Goal: Communication & Community: Answer question/provide support

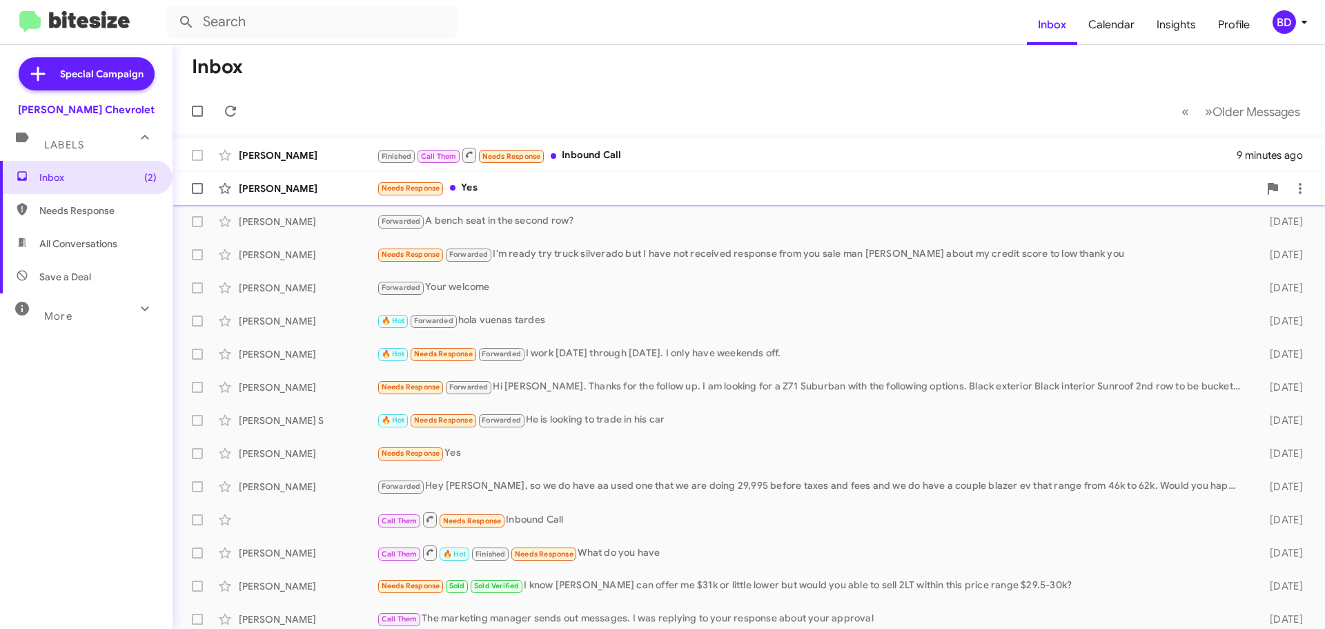
click at [471, 191] on div "Needs Response Yes" at bounding box center [818, 188] width 882 height 16
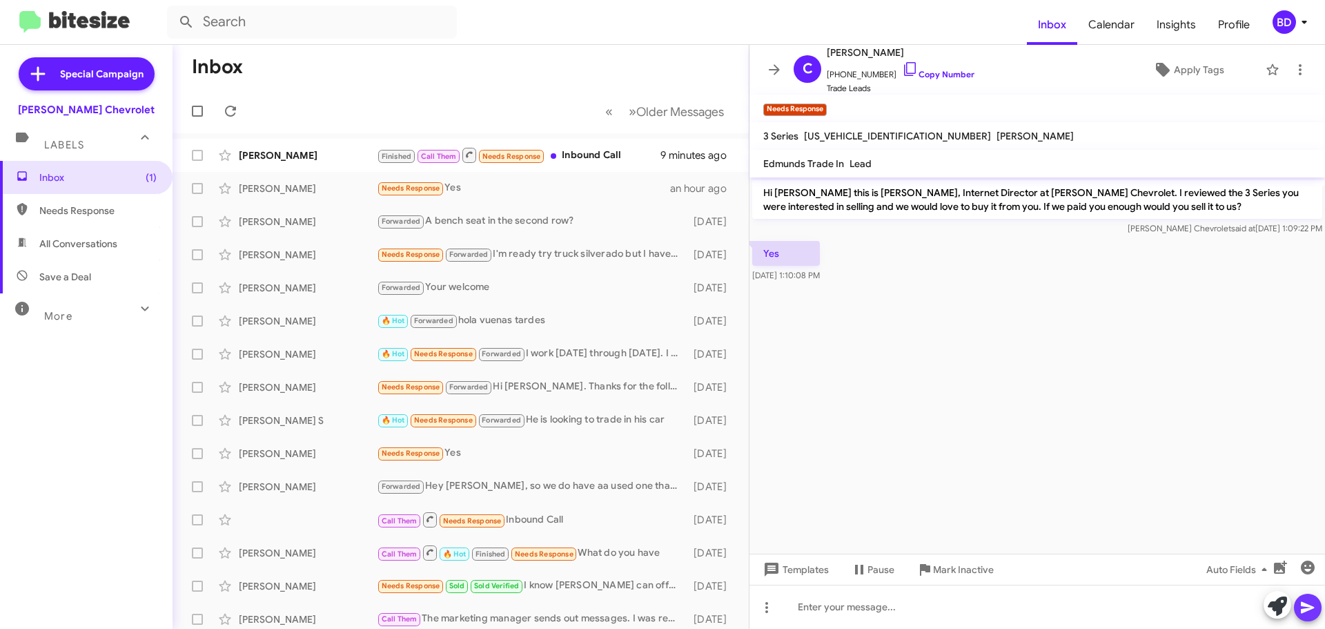
click at [1304, 600] on icon at bounding box center [1308, 607] width 17 height 17
click at [1293, 70] on icon at bounding box center [1300, 69] width 17 height 17
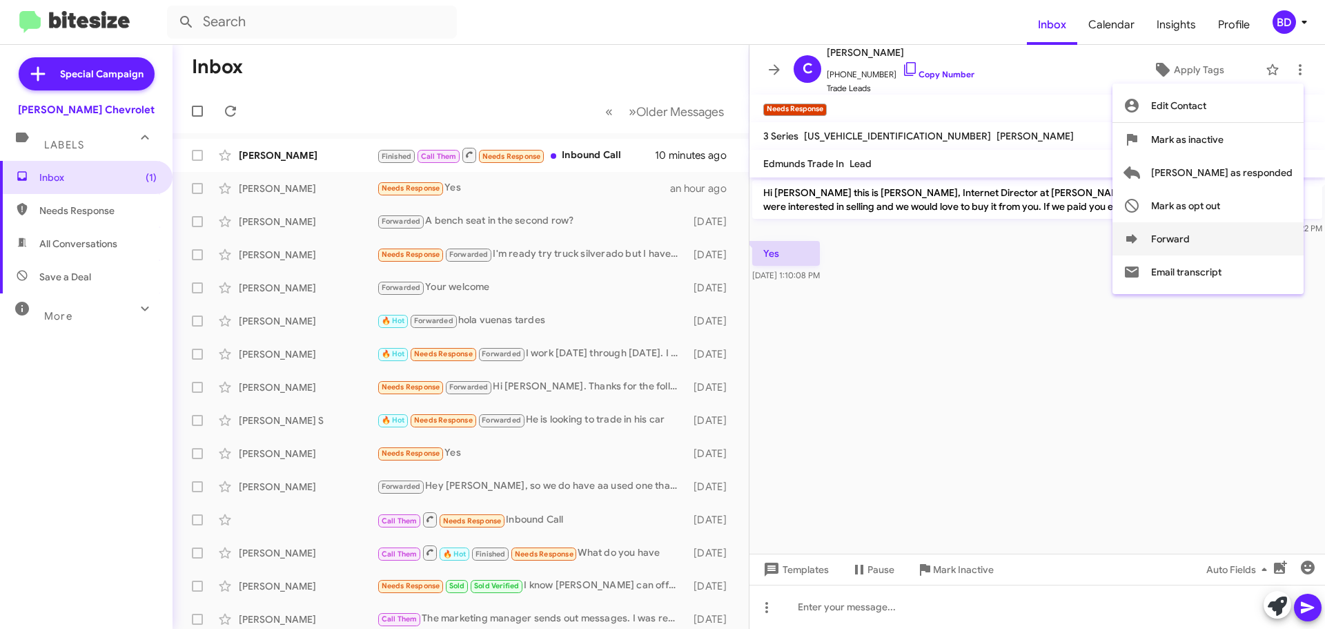
click at [1137, 236] on icon at bounding box center [1131, 238] width 11 height 9
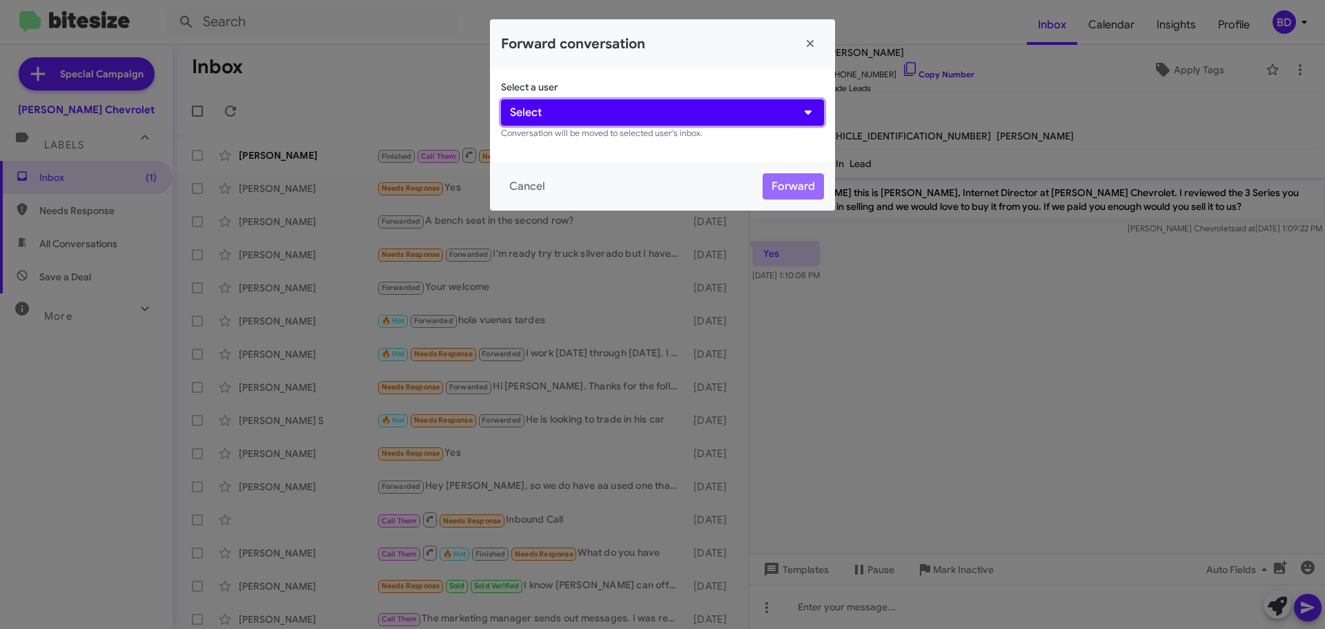
click at [570, 114] on button "Select" at bounding box center [662, 112] width 323 height 26
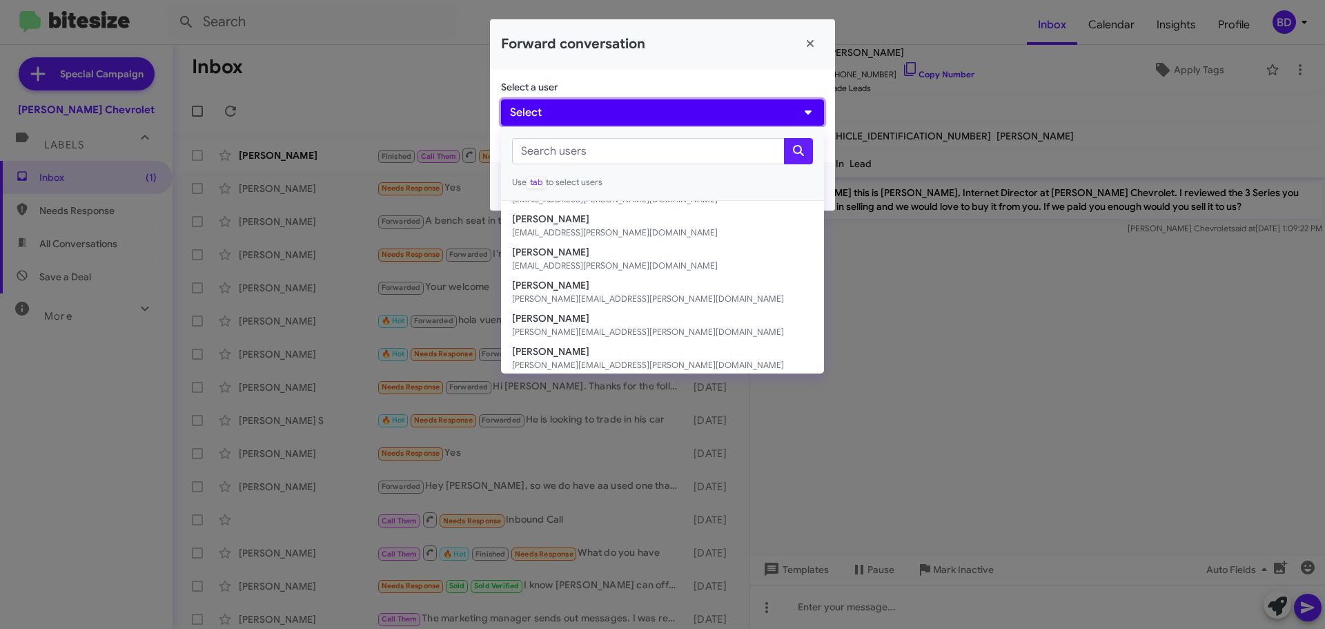
scroll to position [225, 0]
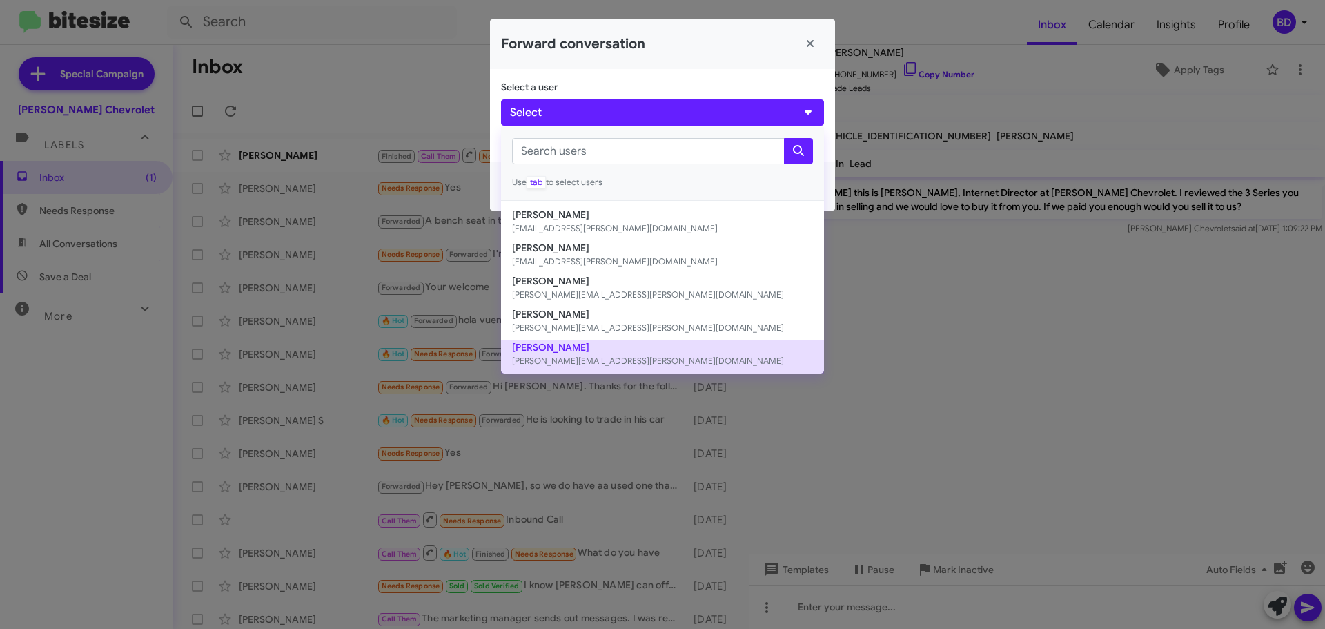
click at [544, 349] on button "[PERSON_NAME] [PERSON_NAME][EMAIL_ADDRESS][PERSON_NAME][DOMAIN_NAME]" at bounding box center [662, 356] width 323 height 33
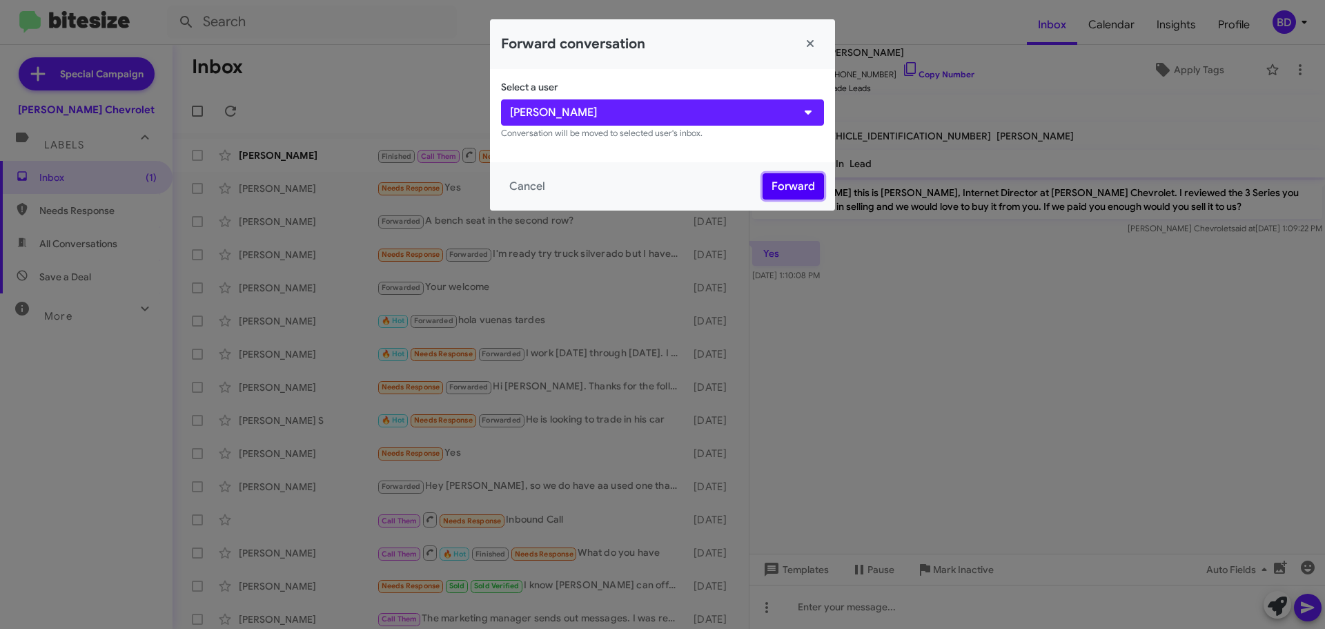
click at [779, 191] on button "Forward" at bounding box center [793, 186] width 61 height 26
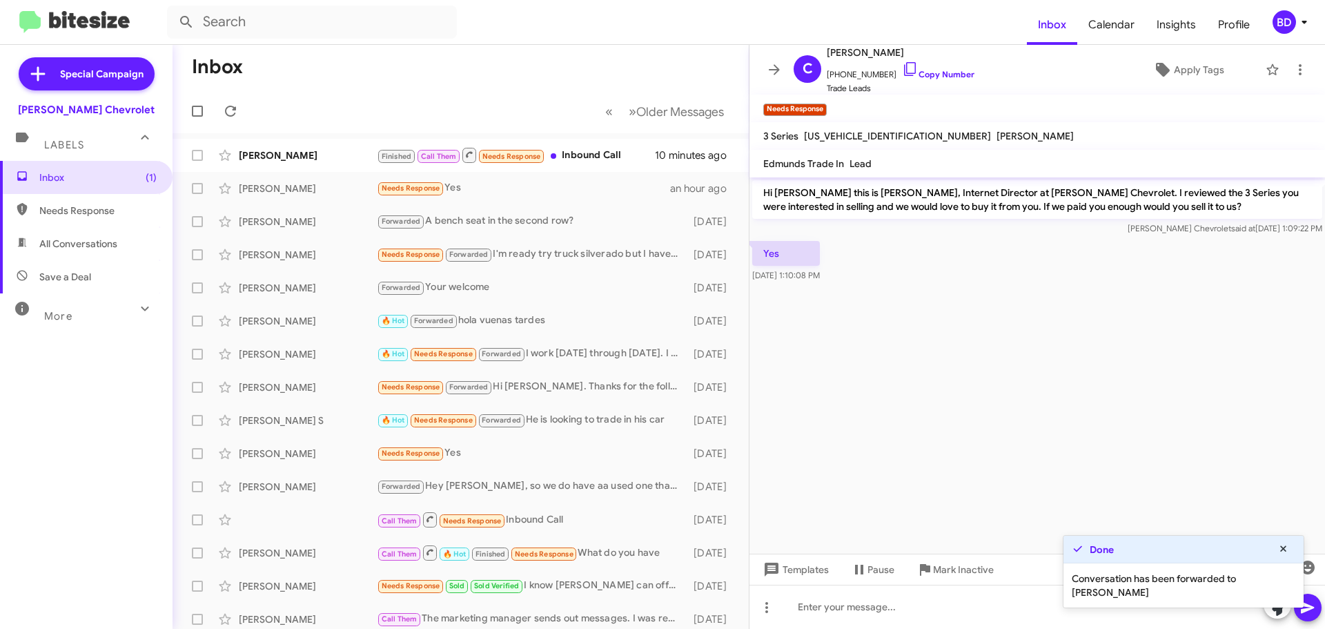
click at [1171, 389] on cdk-virtual-scroll-viewport "Hi [PERSON_NAME] this is [PERSON_NAME], Internet Director at [PERSON_NAME] Chev…" at bounding box center [1038, 365] width 576 height 376
click at [1283, 548] on icon at bounding box center [1283, 548] width 6 height 6
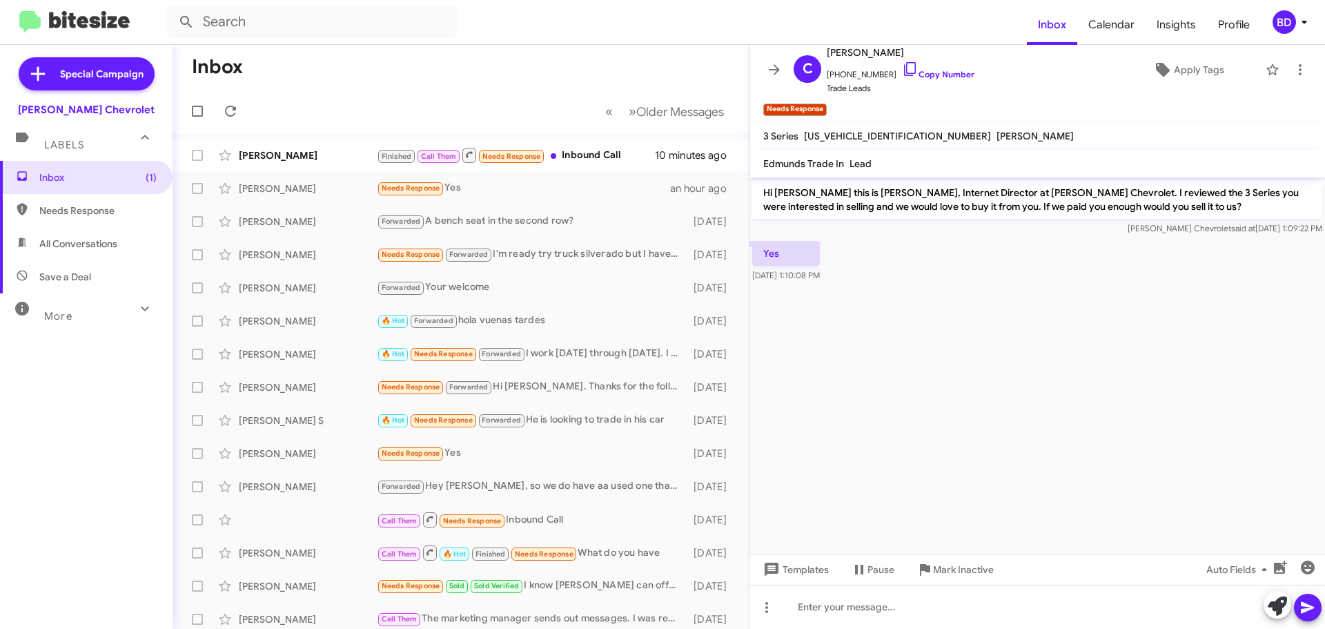
drag, startPoint x: 1325, startPoint y: 540, endPoint x: 945, endPoint y: 534, distance: 379.7
click at [945, 534] on cdk-virtual-scroll-viewport "Hi [PERSON_NAME] this is [PERSON_NAME], Internet Director at [PERSON_NAME] Chev…" at bounding box center [1038, 365] width 576 height 376
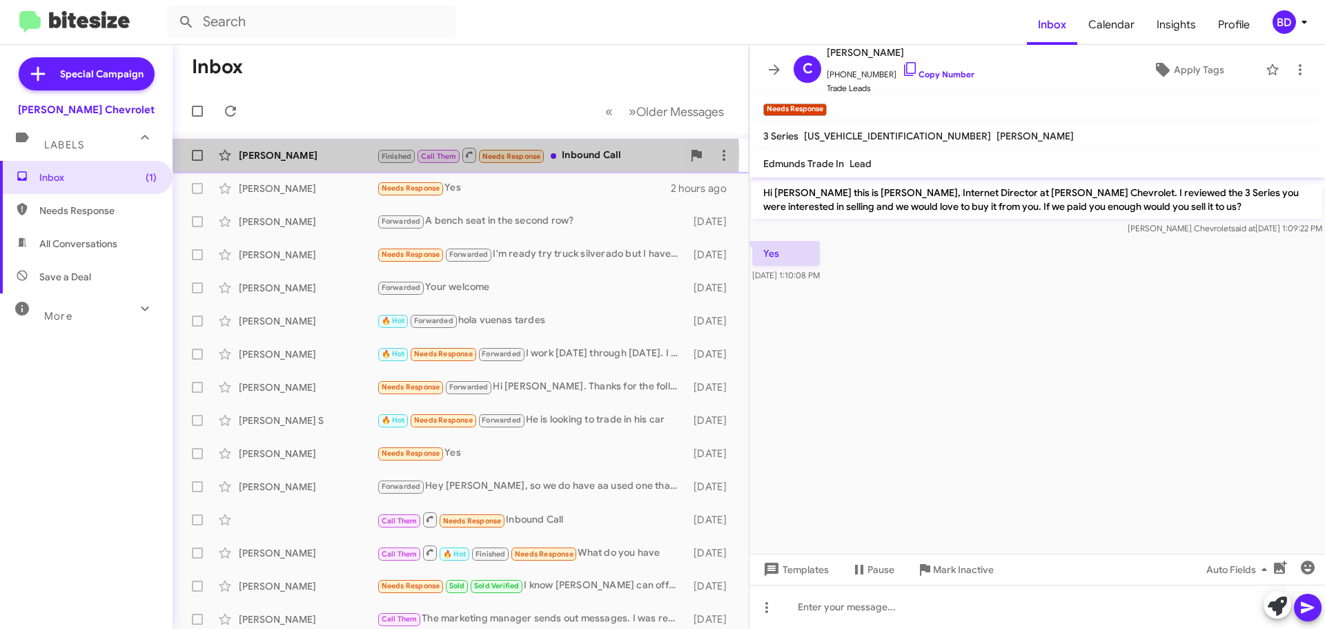
click at [274, 153] on div "[PERSON_NAME]" at bounding box center [308, 155] width 138 height 14
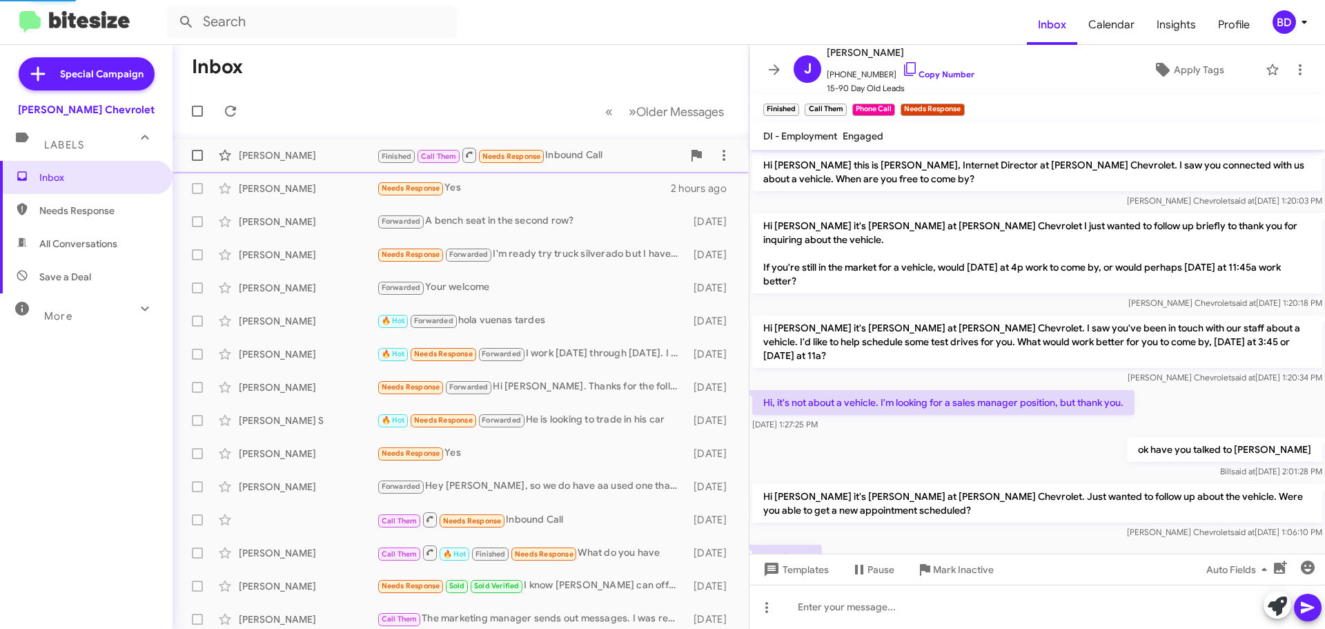
scroll to position [183, 0]
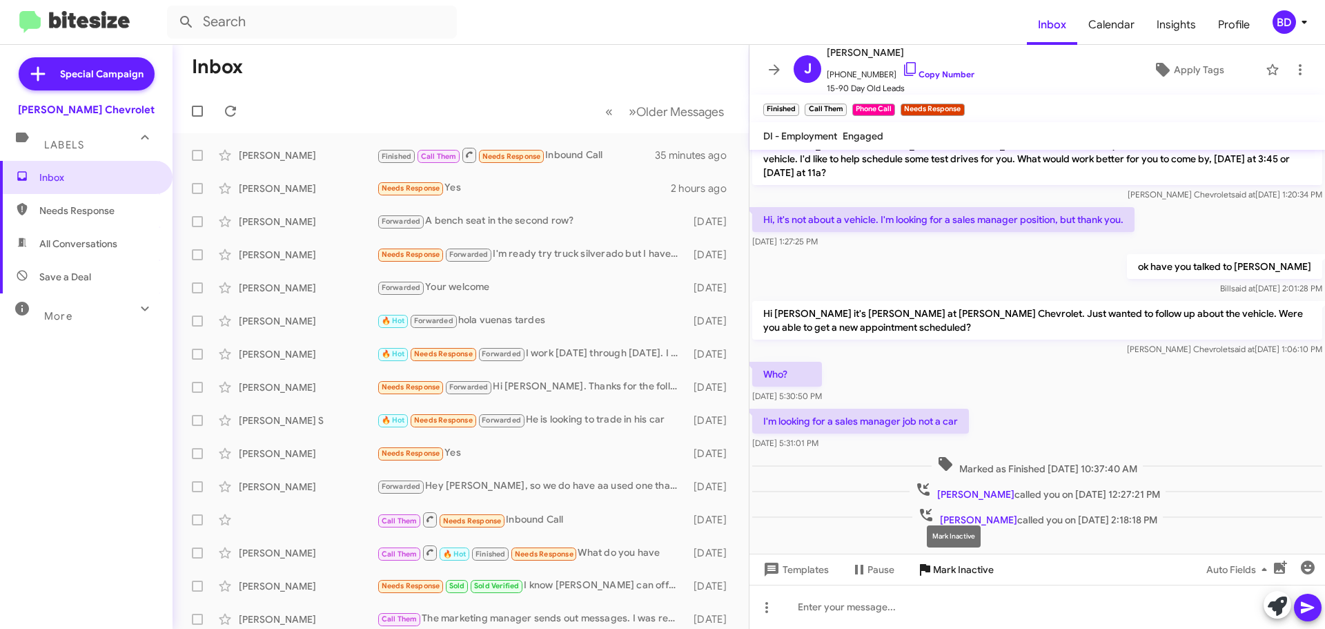
click at [948, 566] on span "Mark Inactive" at bounding box center [963, 569] width 61 height 25
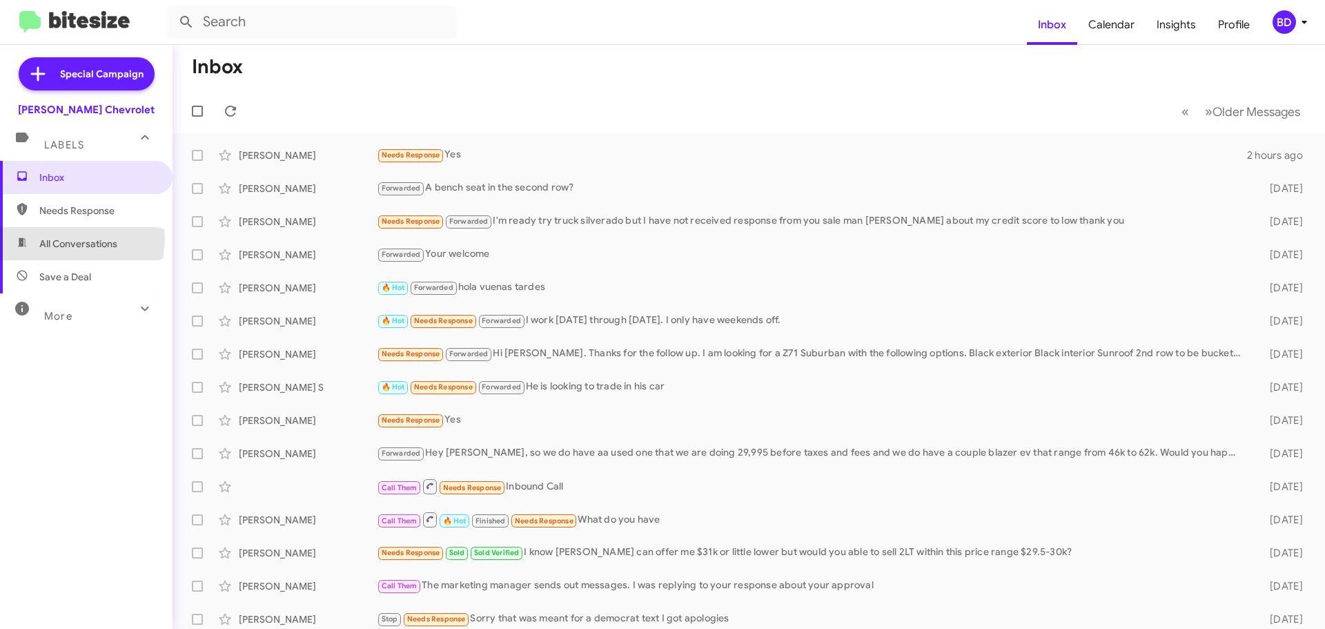
click at [66, 237] on span "All Conversations" at bounding box center [78, 244] width 78 height 14
type input "in:all-conversations"
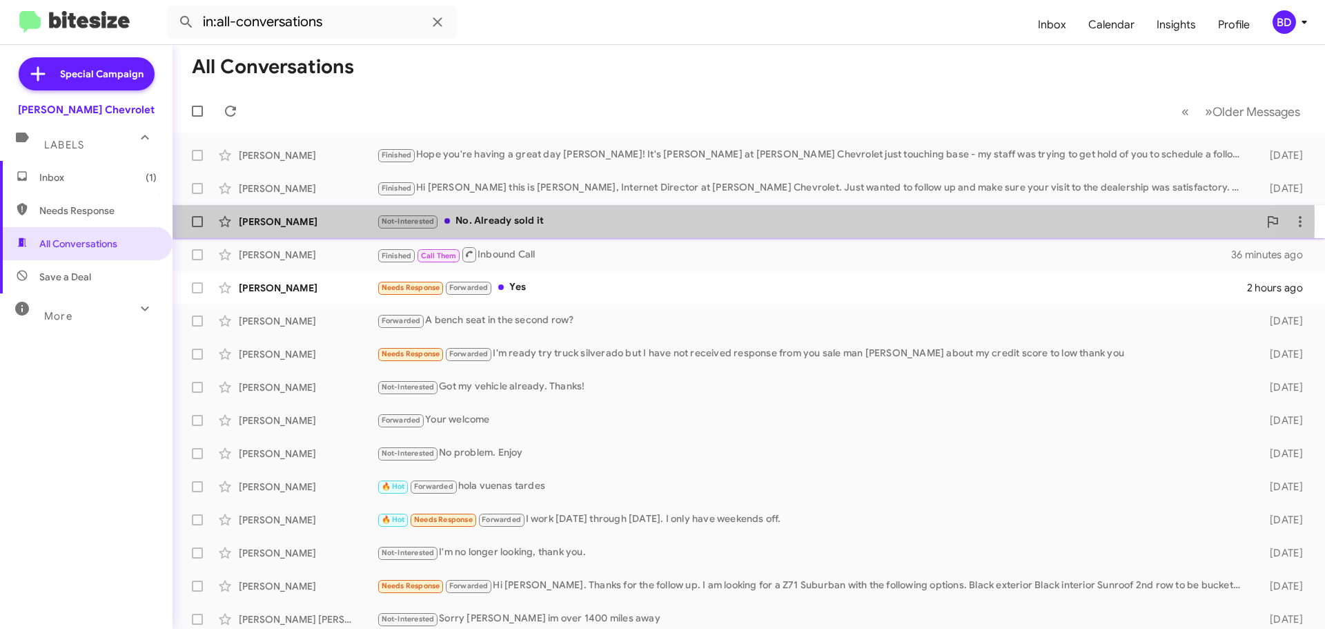
click at [504, 222] on div "Not-Interested No. Already sold it" at bounding box center [818, 221] width 882 height 16
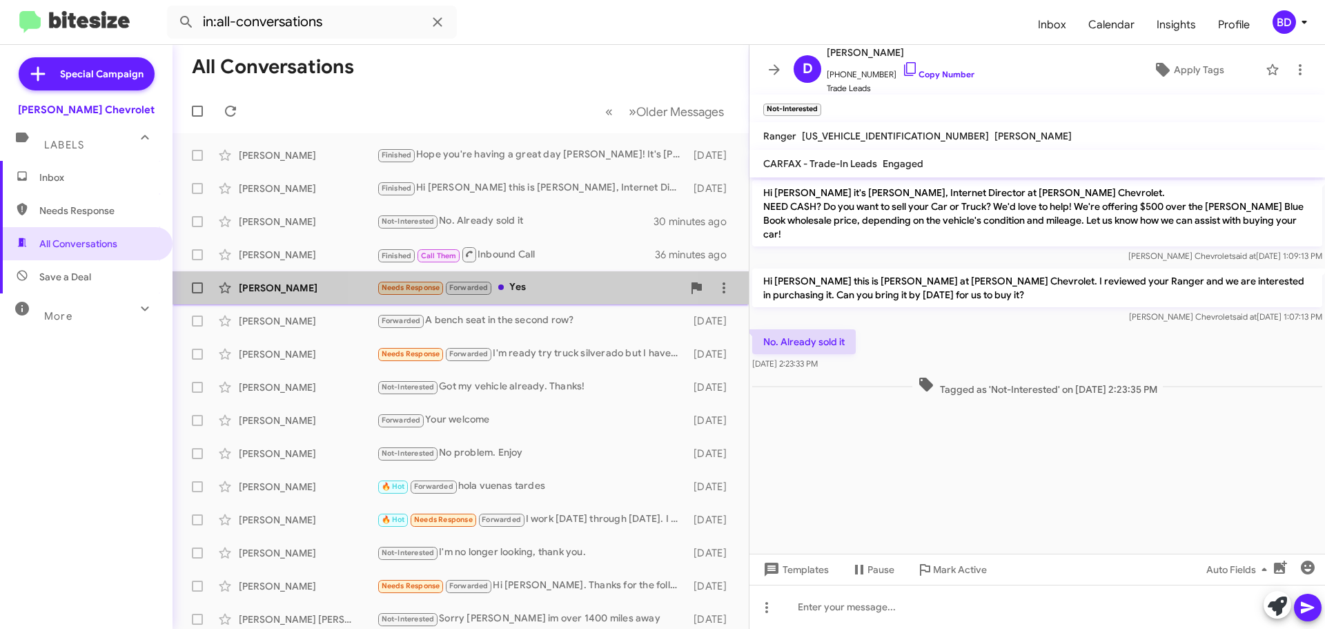
click at [517, 286] on div "Needs Response Forwarded Yes" at bounding box center [530, 288] width 306 height 16
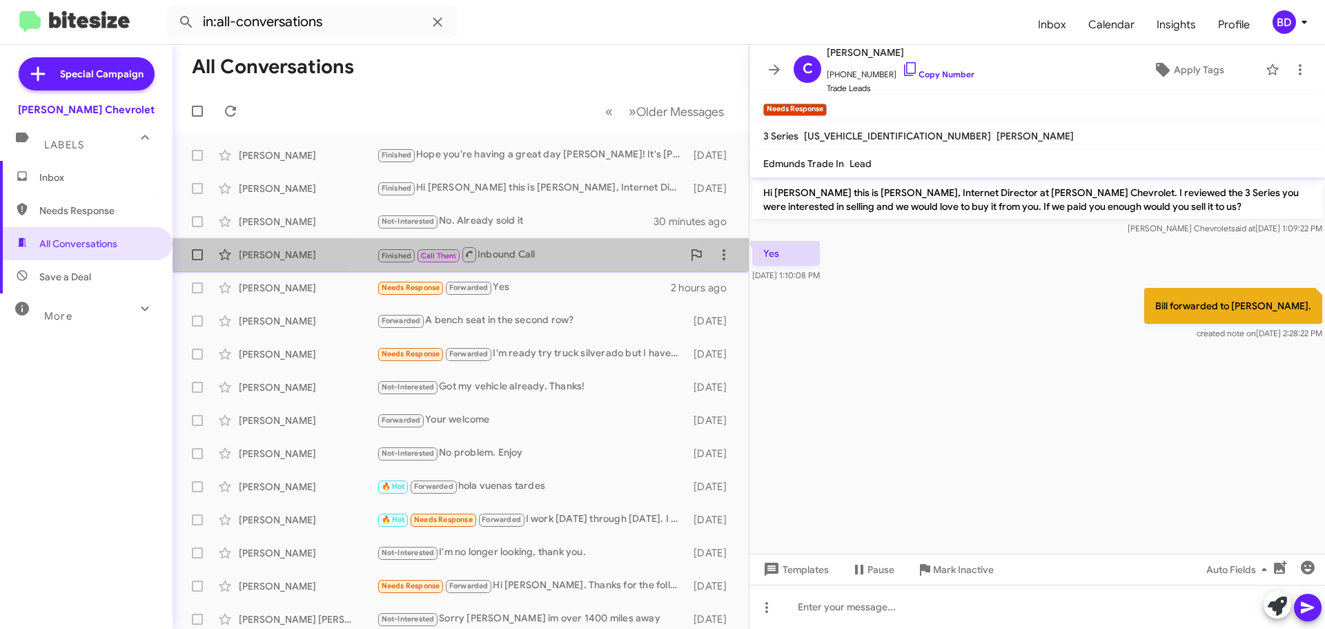
click at [502, 256] on div "Finished Call Them Inbound Call" at bounding box center [530, 254] width 306 height 17
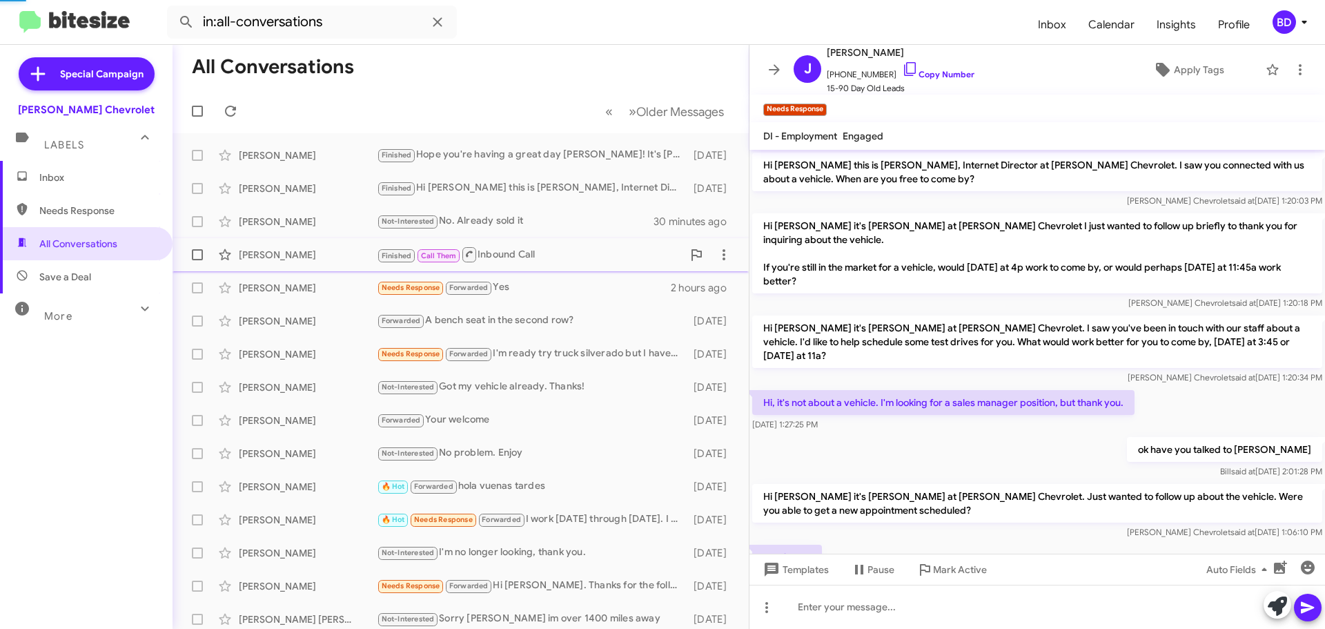
scroll to position [212, 0]
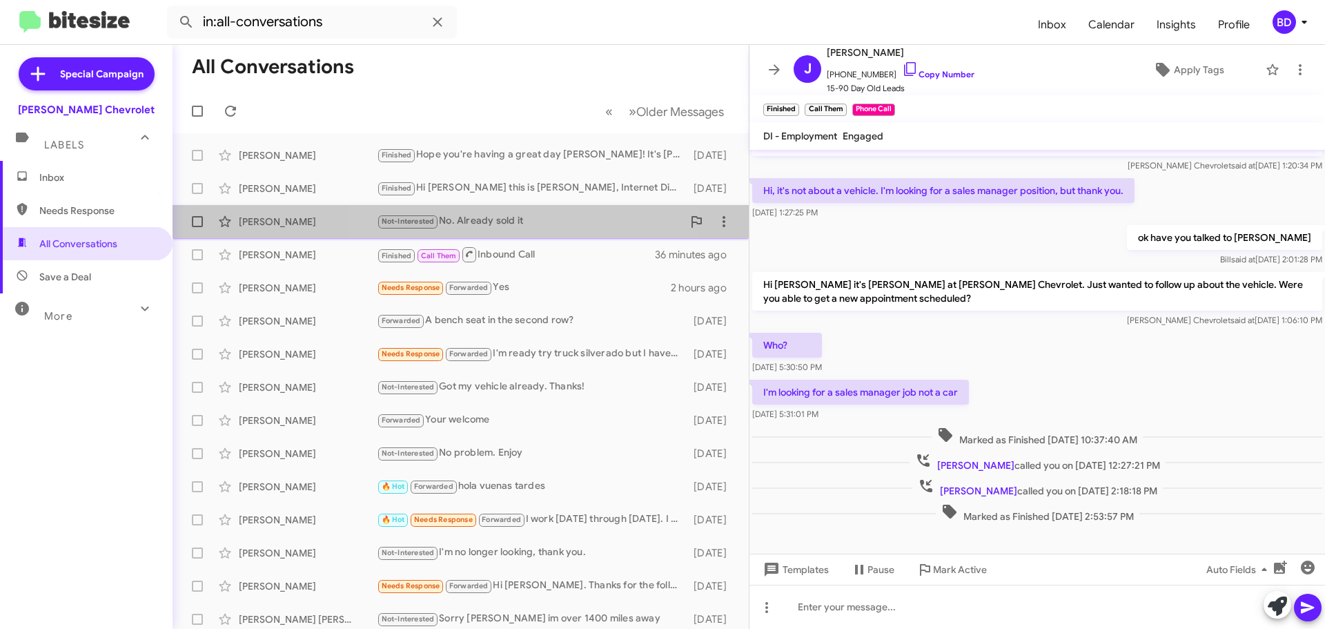
click at [486, 219] on div "Not-Interested No. Already sold it" at bounding box center [530, 221] width 306 height 16
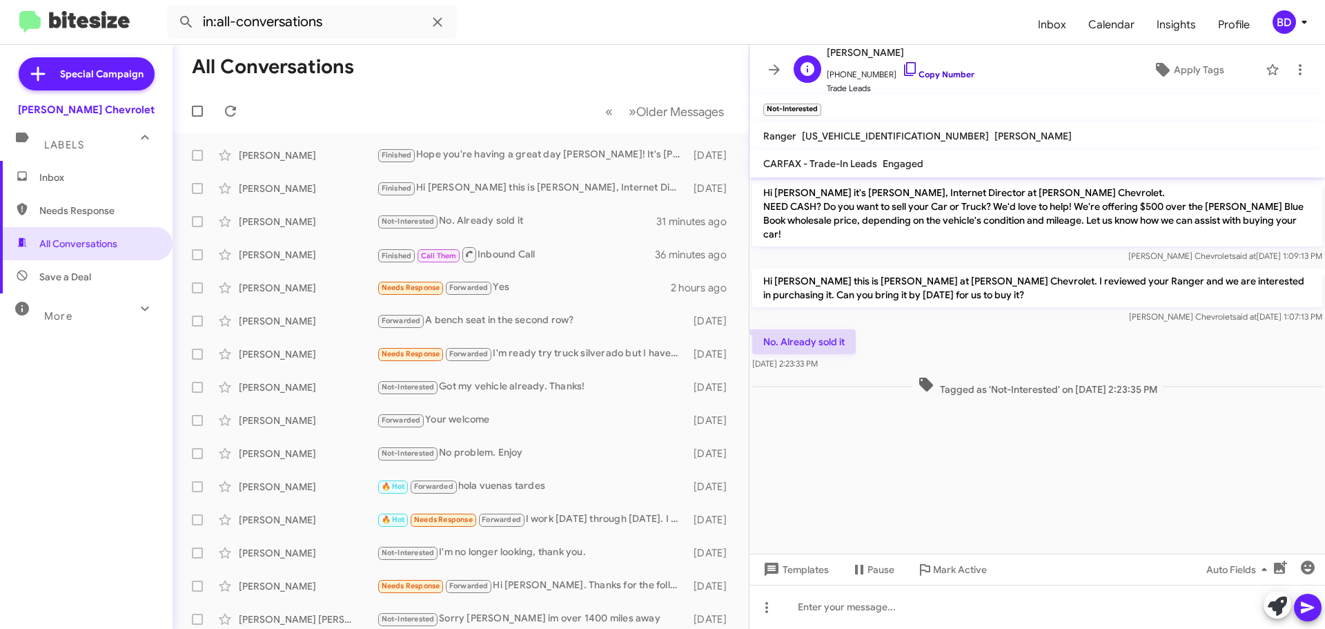
click at [933, 71] on link "Copy Number" at bounding box center [938, 74] width 72 height 10
